Goal: Go to known website: Access a specific website the user already knows

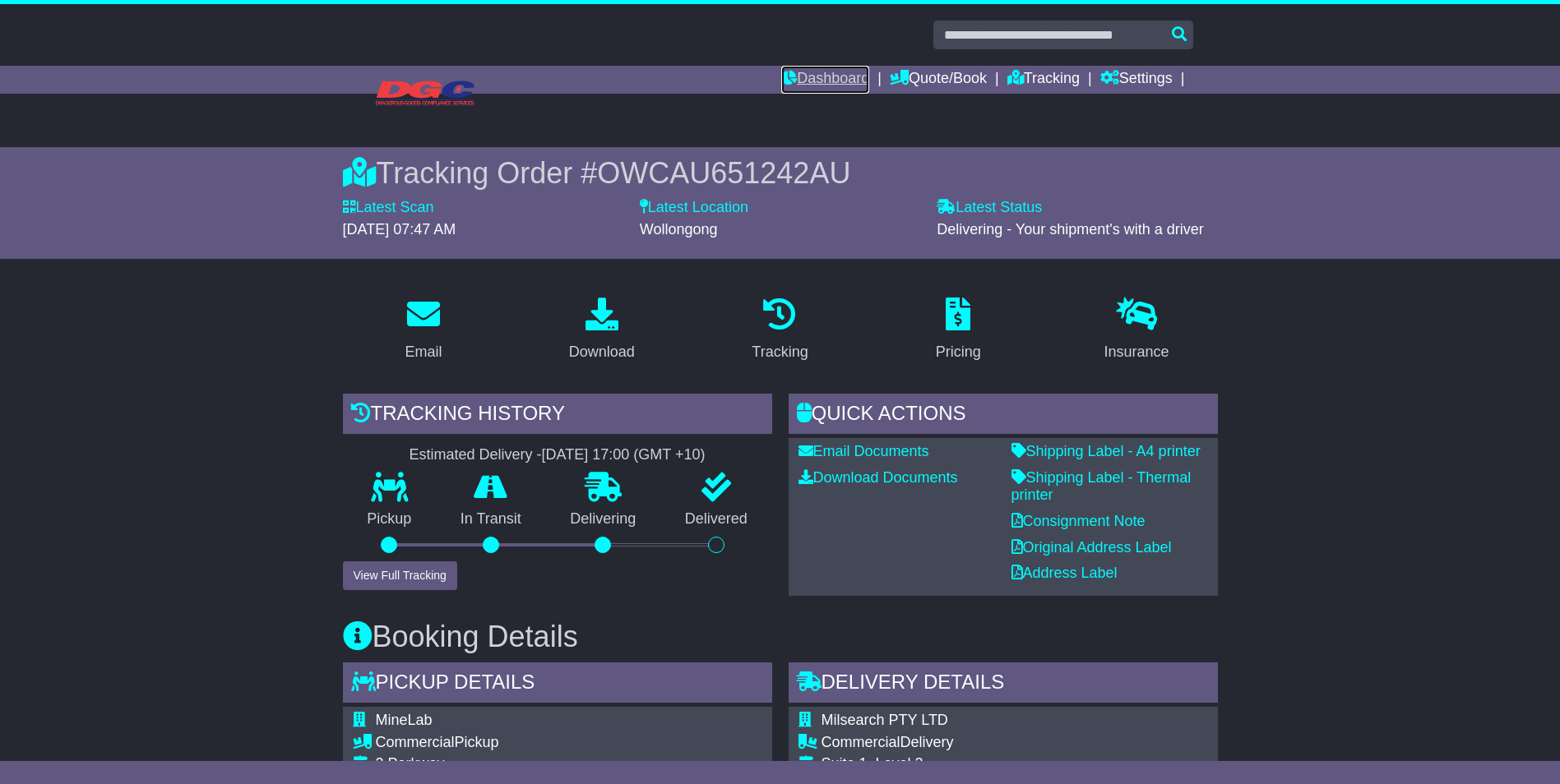
click at [813, 83] on link "Dashboard" at bounding box center [824, 80] width 88 height 28
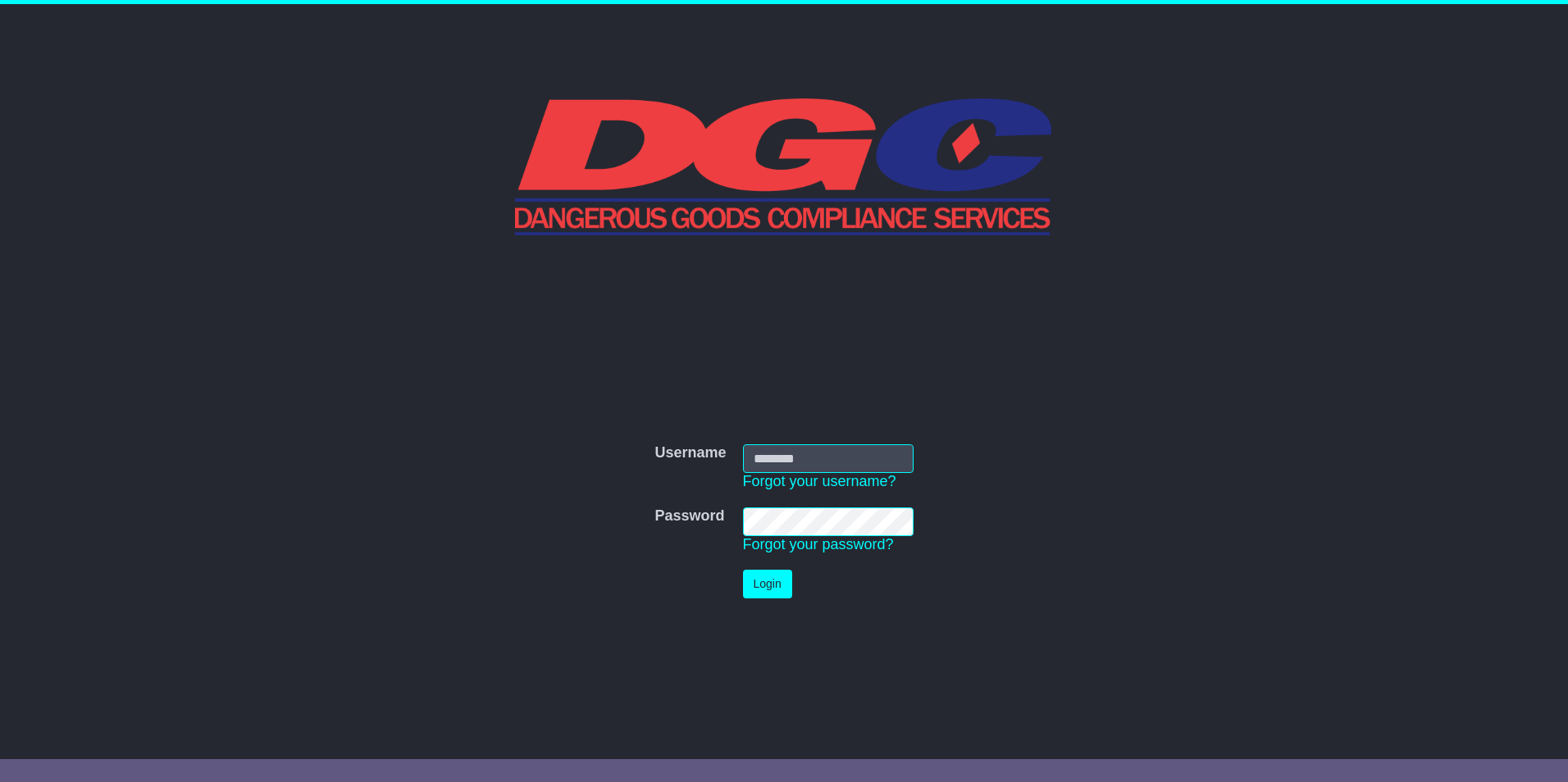
type input "**********"
click at [770, 595] on button "Login" at bounding box center [768, 584] width 49 height 29
